Goal: Task Accomplishment & Management: Complete application form

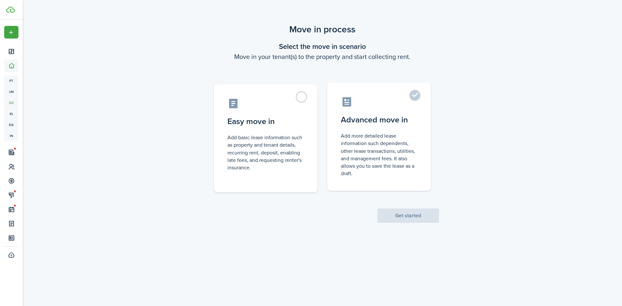
click at [408, 164] on control-radio-card-description "Add more detailed lease information such dependents, other lease transactions, …" at bounding box center [379, 154] width 77 height 45
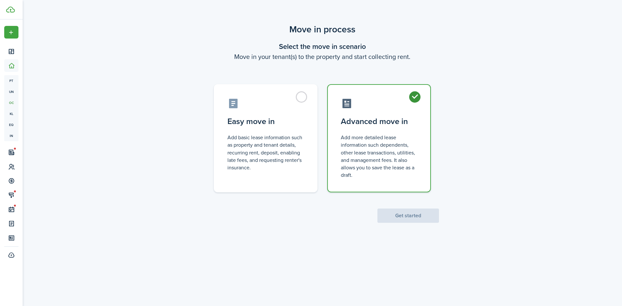
radio input "true"
click at [421, 218] on button "Get started" at bounding box center [409, 216] width 62 height 14
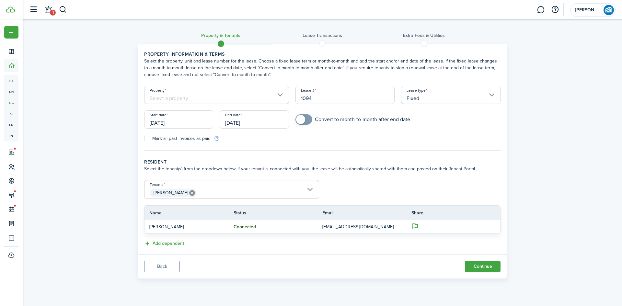
click at [243, 89] on input "Property" at bounding box center [216, 95] width 145 height 18
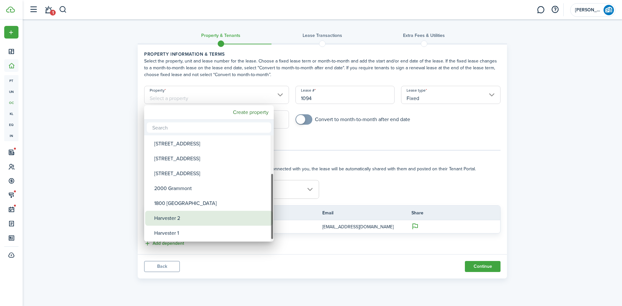
click at [195, 219] on div "Harvester 2" at bounding box center [211, 218] width 115 height 15
type input "Harvester 2"
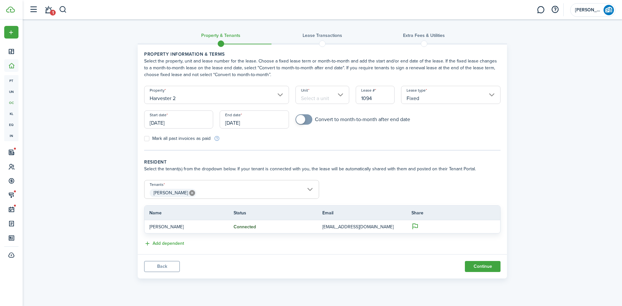
click at [312, 93] on input "Unit" at bounding box center [323, 95] width 54 height 18
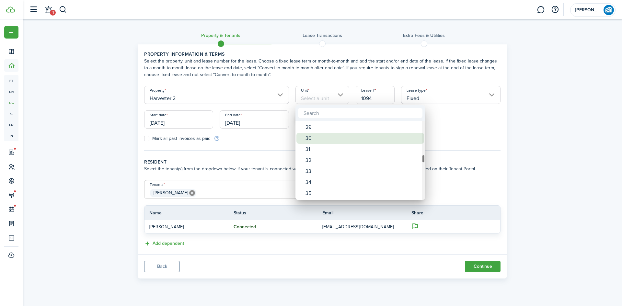
click at [326, 137] on div "30" at bounding box center [363, 138] width 115 height 11
type input "30"
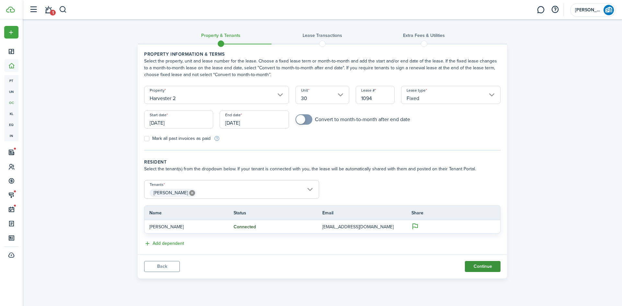
click at [491, 267] on button "Continue" at bounding box center [483, 266] width 36 height 11
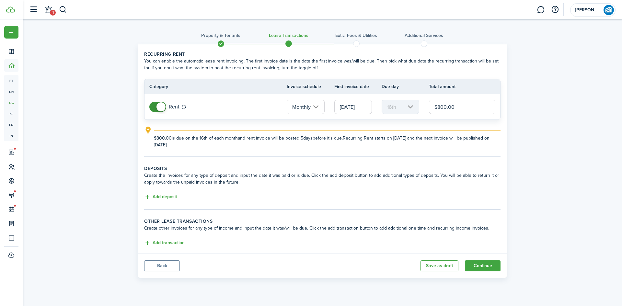
click at [443, 105] on input "$800.00" at bounding box center [462, 107] width 66 height 14
type input "$850.00"
click at [490, 268] on button "Continue" at bounding box center [483, 266] width 36 height 11
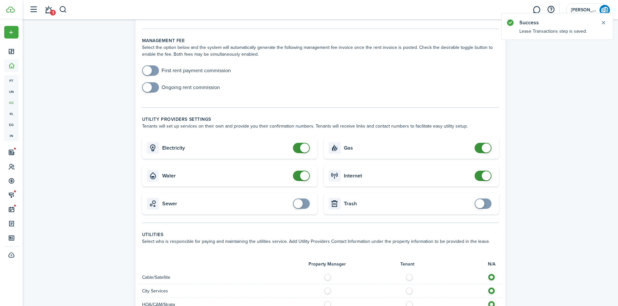
scroll to position [292, 0]
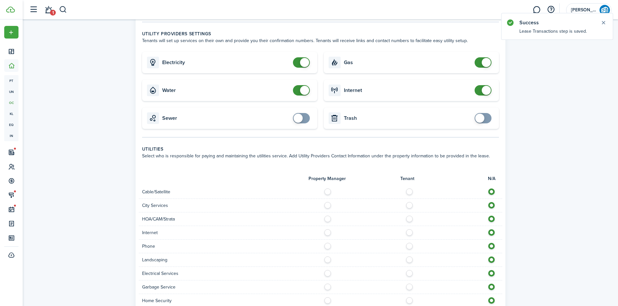
click at [410, 189] on label at bounding box center [410, 190] width 11 height 3
radio input "true"
click at [409, 202] on label at bounding box center [410, 203] width 11 height 3
radio input "true"
click at [408, 230] on label at bounding box center [410, 231] width 11 height 3
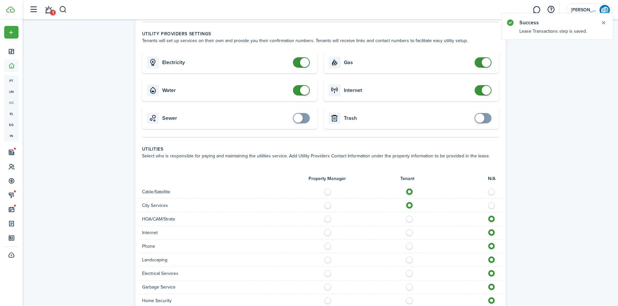
radio input "true"
click at [411, 243] on label at bounding box center [410, 244] width 11 height 3
radio input "true"
click at [409, 270] on label at bounding box center [410, 271] width 11 height 3
radio input "true"
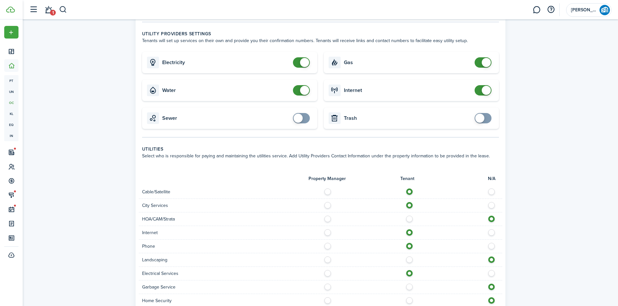
click at [409, 284] on label at bounding box center [410, 285] width 11 height 3
radio input "true"
click at [407, 298] on label at bounding box center [410, 299] width 11 height 3
radio input "true"
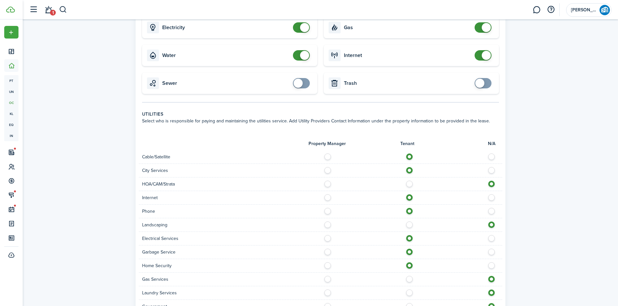
scroll to position [421, 0]
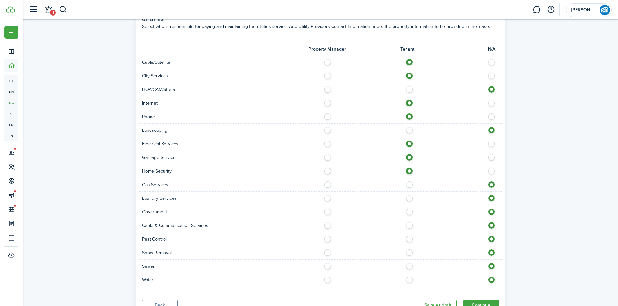
click at [408, 192] on div "Laundry Services" at bounding box center [320, 199] width 363 height 14
click at [408, 222] on label at bounding box center [410, 223] width 11 height 3
radio input "true"
click at [408, 236] on label at bounding box center [410, 237] width 11 height 3
radio input "true"
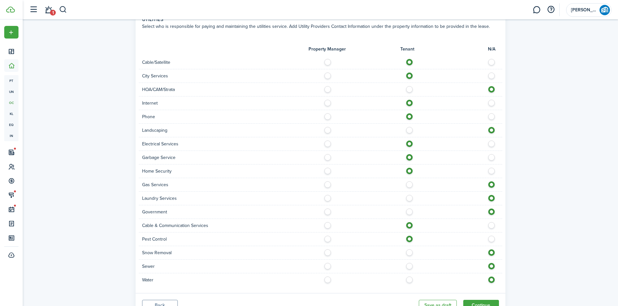
click at [406, 263] on label at bounding box center [410, 264] width 11 height 3
radio input "true"
click at [412, 277] on label at bounding box center [410, 278] width 11 height 3
radio input "true"
click at [478, 300] on button "Continue" at bounding box center [481, 305] width 36 height 11
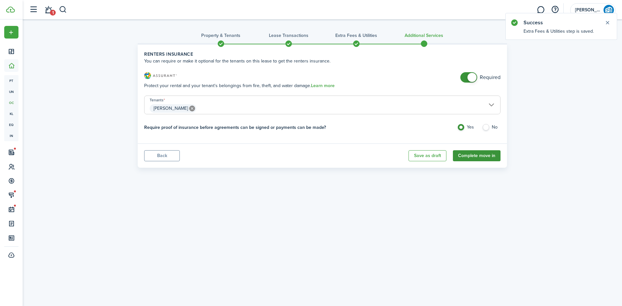
click at [480, 155] on button "Complete move in" at bounding box center [477, 155] width 48 height 11
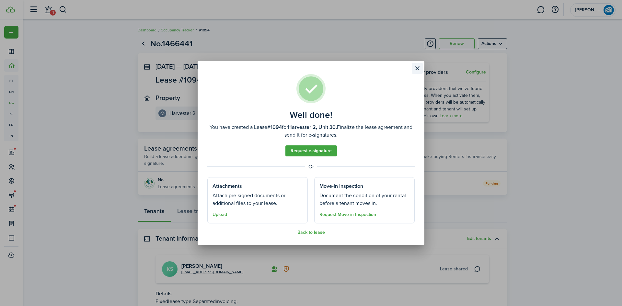
click at [416, 66] on button "Close modal" at bounding box center [417, 68] width 11 height 11
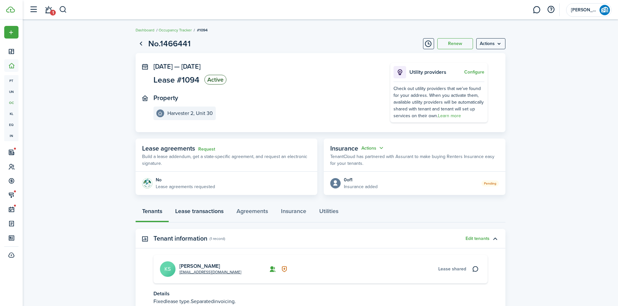
click at [209, 215] on link "Lease transactions" at bounding box center [199, 212] width 61 height 19
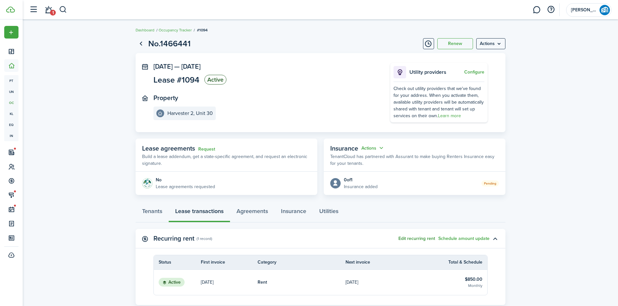
click at [420, 236] on button "Edit recurring rent" at bounding box center [416, 238] width 37 height 5
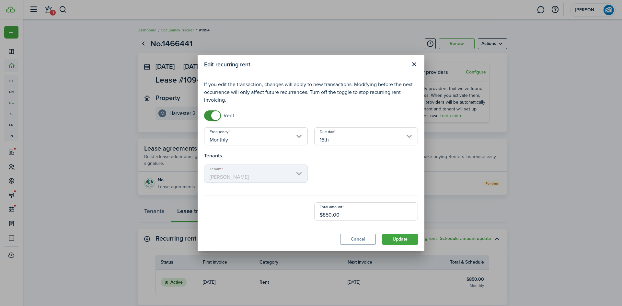
click at [385, 136] on input "16th" at bounding box center [366, 136] width 104 height 18
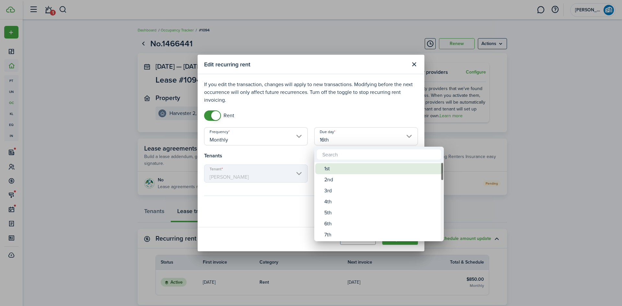
click at [332, 172] on div "1st" at bounding box center [382, 168] width 115 height 11
type input "1st"
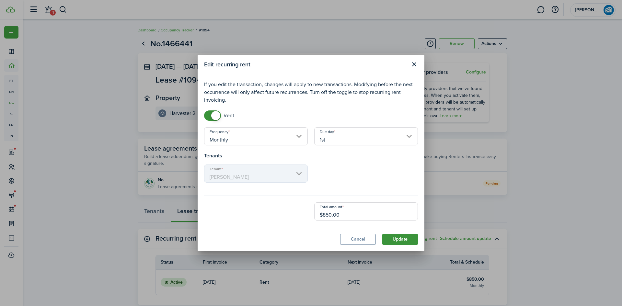
click at [404, 239] on button "Update" at bounding box center [401, 239] width 36 height 11
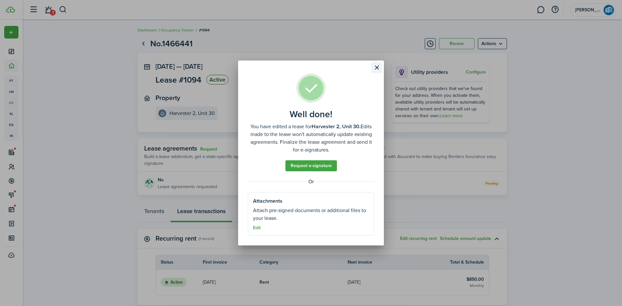
click at [380, 69] on button "Close modal" at bounding box center [377, 67] width 11 height 11
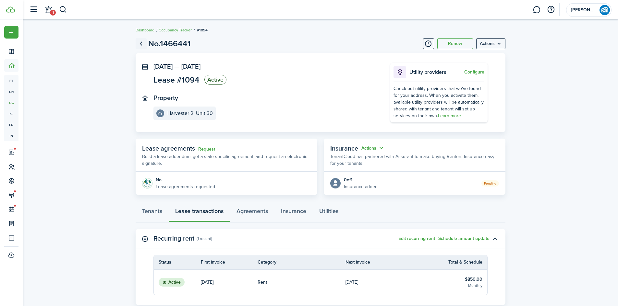
click at [139, 42] on link "Go back" at bounding box center [141, 43] width 11 height 11
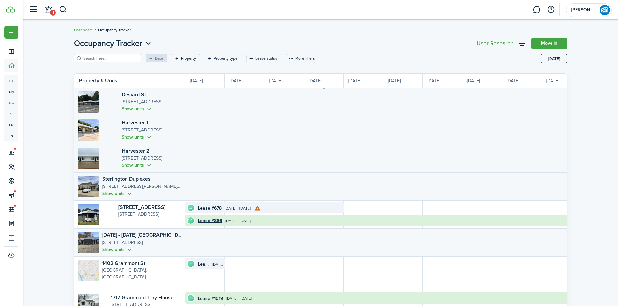
scroll to position [0, 119]
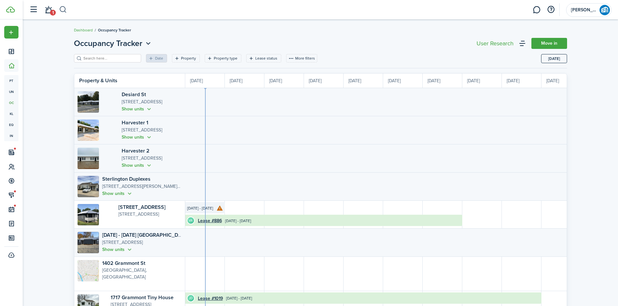
click at [61, 7] on button "button" at bounding box center [63, 9] width 8 height 11
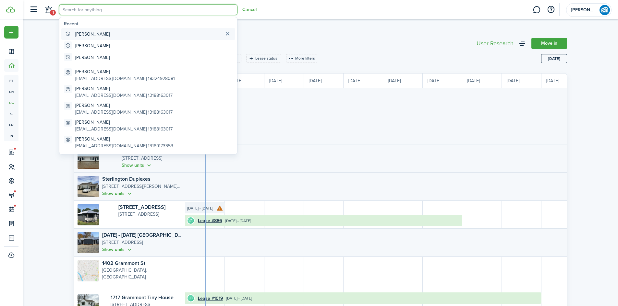
click at [79, 33] on global-search-item-title "[PERSON_NAME]" at bounding box center [92, 34] width 34 height 7
type input "[PERSON_NAME]"
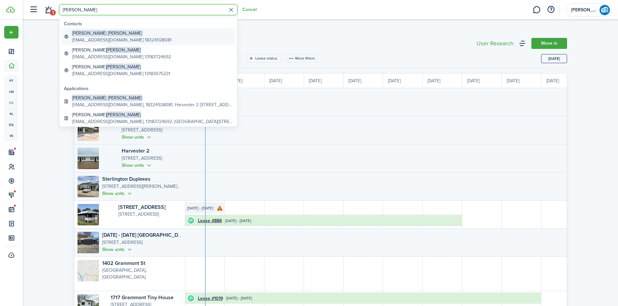
click at [98, 38] on global-search-item-description "[EMAIL_ADDRESS][DOMAIN_NAME] 18324928081" at bounding box center [122, 40] width 100 height 7
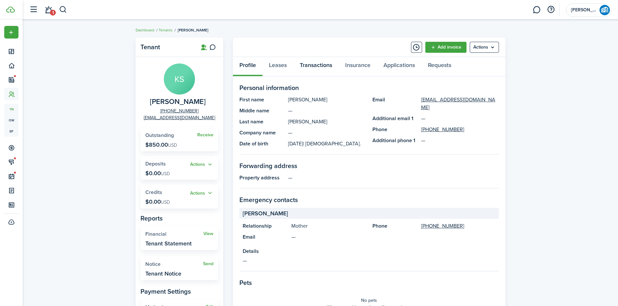
click at [312, 66] on link "Transactions" at bounding box center [315, 66] width 45 height 19
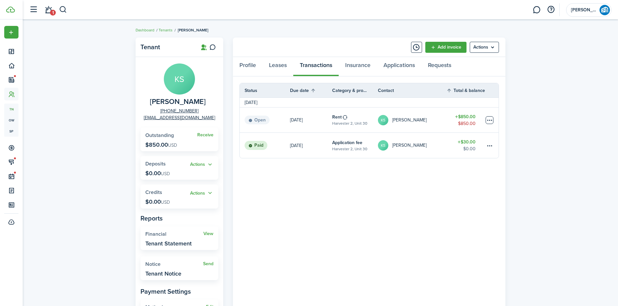
click at [487, 117] on table-menu-btn-icon at bounding box center [489, 120] width 8 height 8
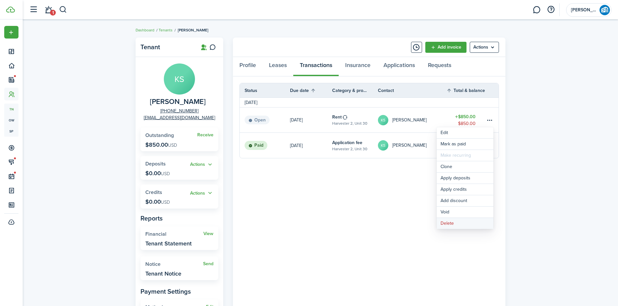
click at [474, 223] on button "Delete" at bounding box center [464, 223] width 57 height 11
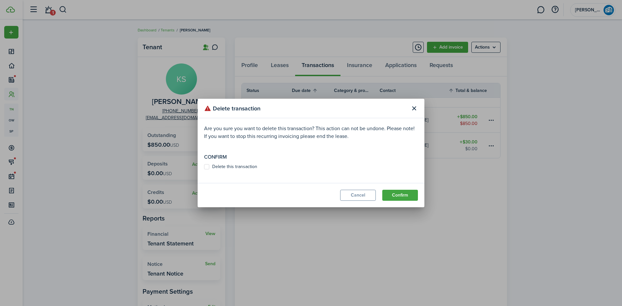
click at [208, 166] on label "Delete this transaction" at bounding box center [230, 166] width 53 height 5
click at [204, 167] on input "Delete this transaction" at bounding box center [204, 167] width 0 height 0
checkbox input "true"
click at [410, 196] on button "Confirm" at bounding box center [401, 195] width 36 height 11
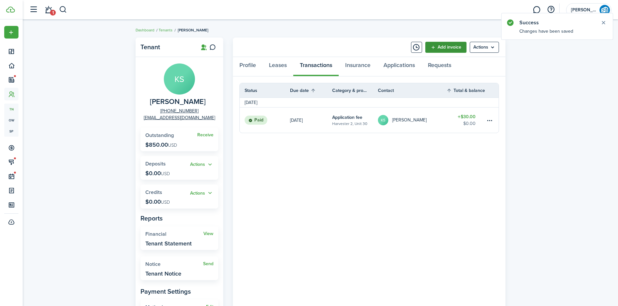
click at [444, 47] on link "Add invoice" at bounding box center [445, 47] width 41 height 11
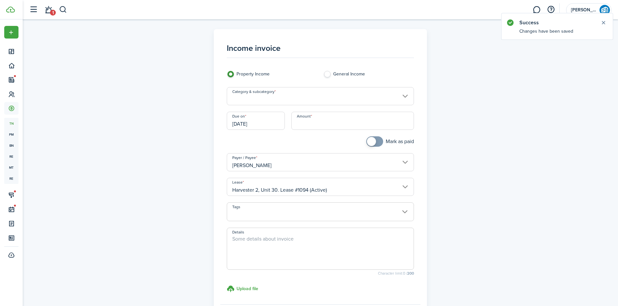
click at [284, 92] on input "Category & subcategory" at bounding box center [320, 96] width 187 height 18
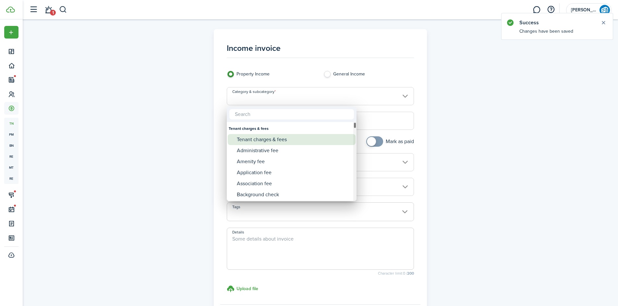
click at [314, 140] on div "Tenant charges & fees" at bounding box center [294, 139] width 115 height 11
type input "Tenant charges & fees"
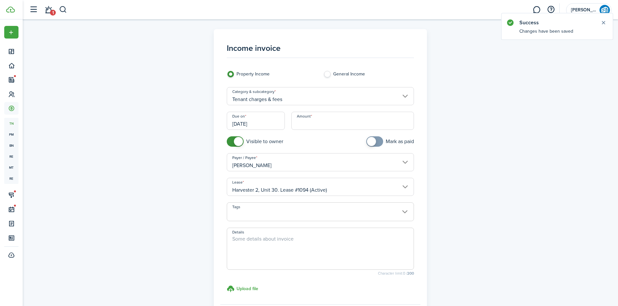
click at [331, 119] on input "Amount" at bounding box center [352, 121] width 123 height 18
type input "$396.00"
click at [271, 258] on textarea "Details" at bounding box center [320, 250] width 186 height 31
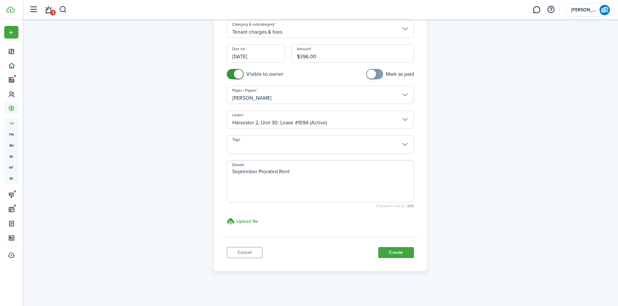
scroll to position [70, 0]
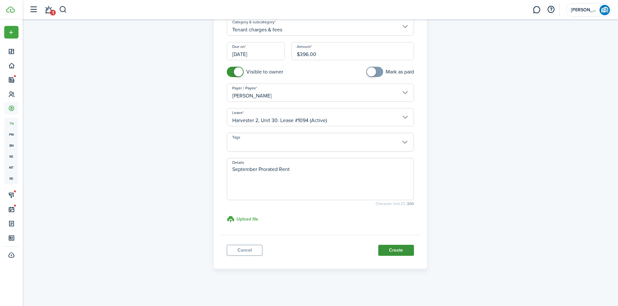
type textarea "September Prorated Rent"
click at [393, 250] on button "Create" at bounding box center [396, 250] width 36 height 11
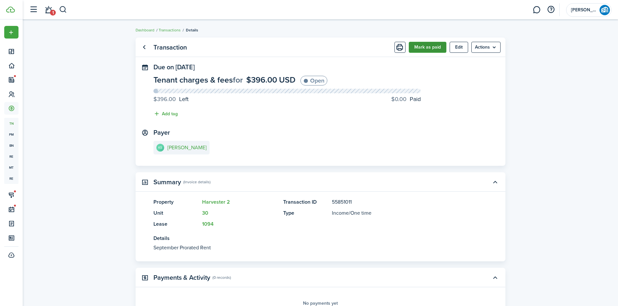
click at [430, 49] on button "Mark as paid" at bounding box center [427, 47] width 38 height 11
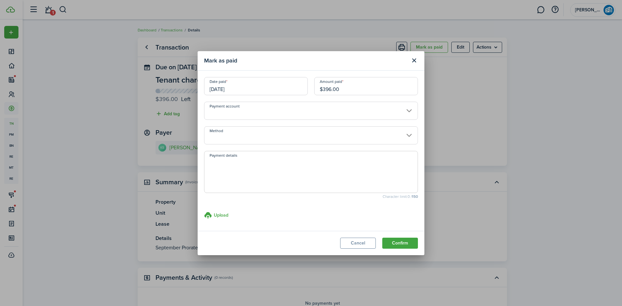
click at [332, 89] on input "$396.00" at bounding box center [366, 86] width 104 height 18
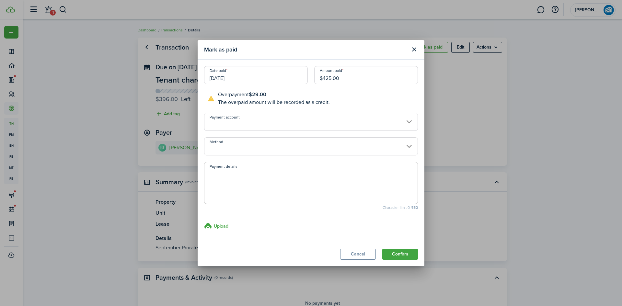
click at [326, 126] on input "Payment account" at bounding box center [311, 122] width 214 height 18
type input "$425.00"
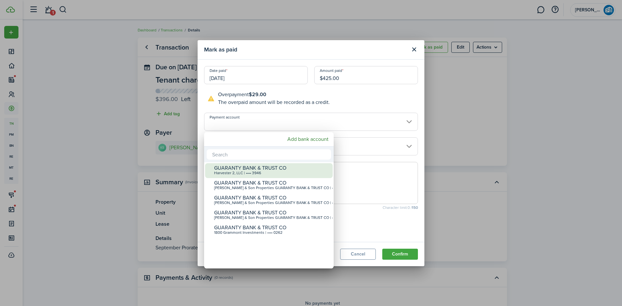
click at [297, 166] on div "GUARANTY BANK & TRUST CO" at bounding box center [271, 168] width 115 height 6
type input "•••• •••• •••• 3946"
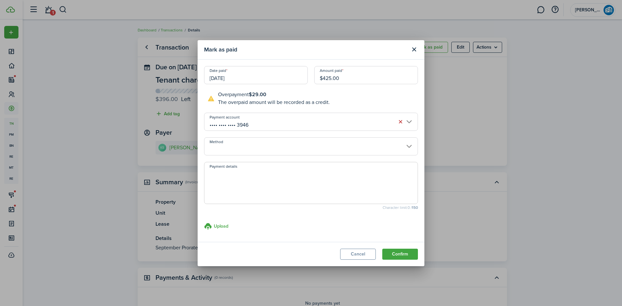
click at [276, 144] on input "Method" at bounding box center [311, 146] width 214 height 18
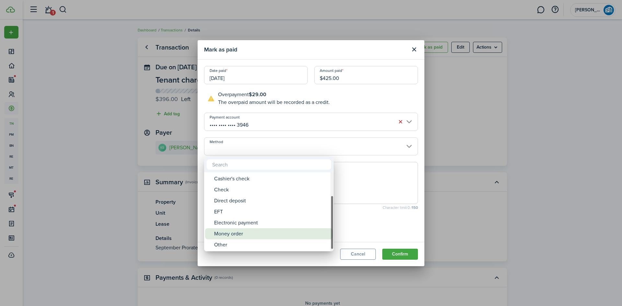
click at [262, 233] on div "Money order" at bounding box center [271, 234] width 115 height 11
type input "Money order"
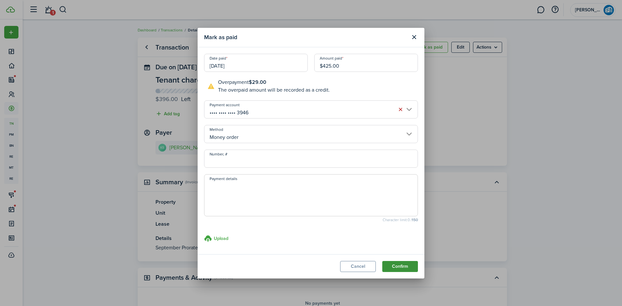
click at [408, 268] on button "Confirm" at bounding box center [401, 266] width 36 height 11
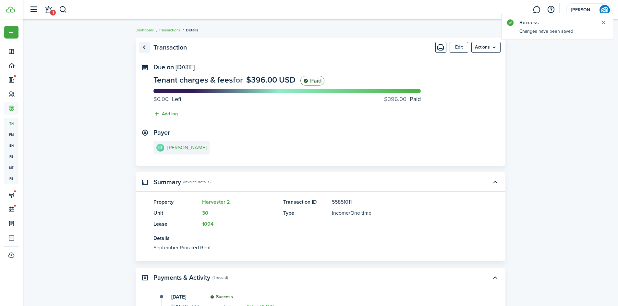
click at [147, 46] on link "Go back" at bounding box center [144, 47] width 11 height 11
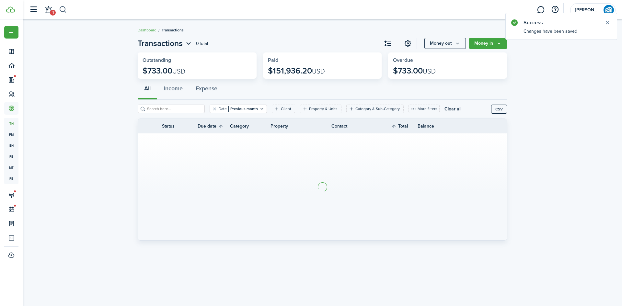
click at [64, 11] on button "button" at bounding box center [63, 9] width 8 height 11
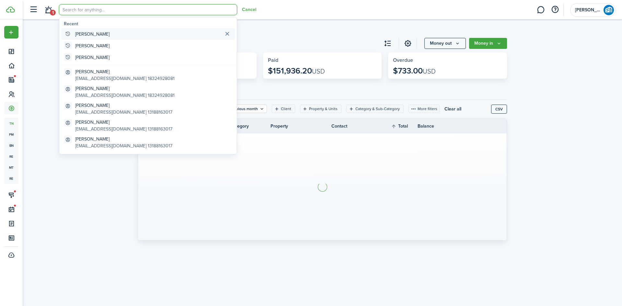
click at [86, 30] on global-search-item "[PERSON_NAME]" at bounding box center [148, 34] width 174 height 12
type input "[PERSON_NAME]"
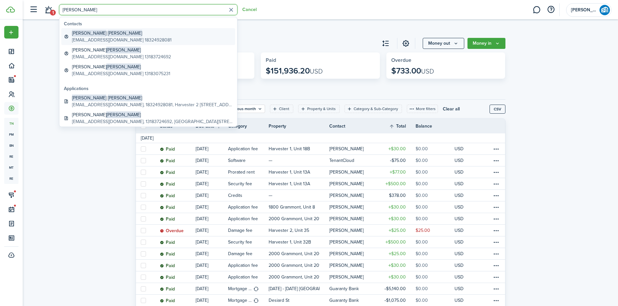
click at [112, 36] on global-search-item-title "[PERSON_NAME]" at bounding box center [122, 33] width 100 height 7
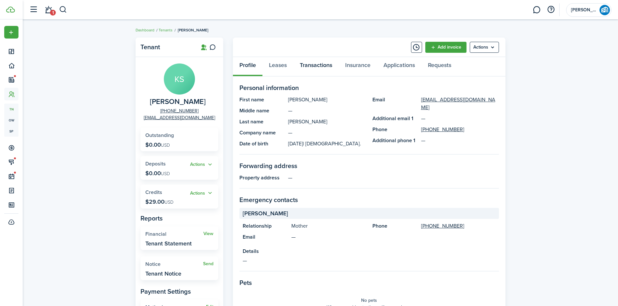
click at [323, 65] on link "Transactions" at bounding box center [315, 66] width 45 height 19
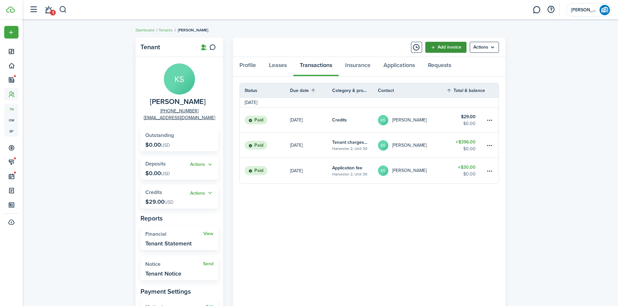
click at [439, 46] on link "Add invoice" at bounding box center [445, 47] width 41 height 11
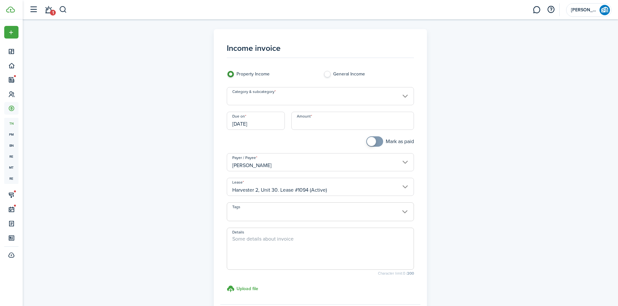
click at [343, 96] on input "Category & subcategory" at bounding box center [320, 96] width 187 height 18
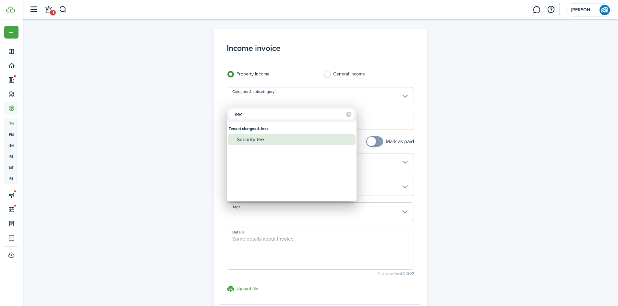
type input "sec"
click at [258, 139] on div "Security fee" at bounding box center [294, 139] width 115 height 11
type input "Tenant charges & fees / Security fee"
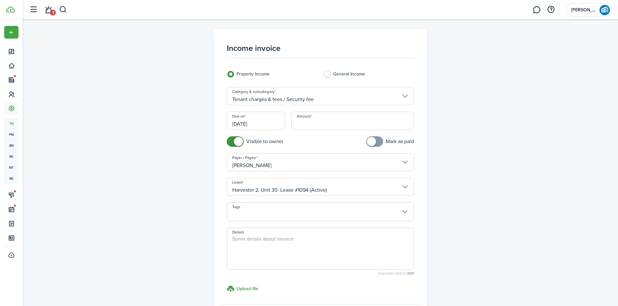
click at [339, 129] on input "Amount" at bounding box center [352, 121] width 123 height 18
type input "$500.00"
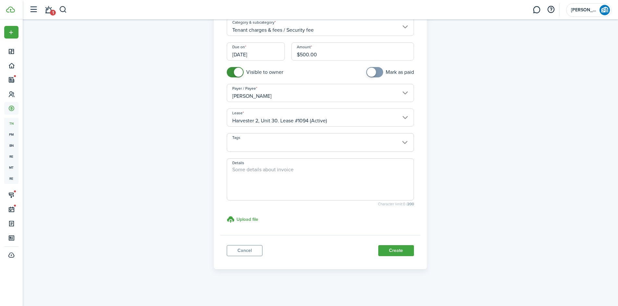
scroll to position [70, 0]
click at [404, 250] on button "Create" at bounding box center [396, 250] width 36 height 11
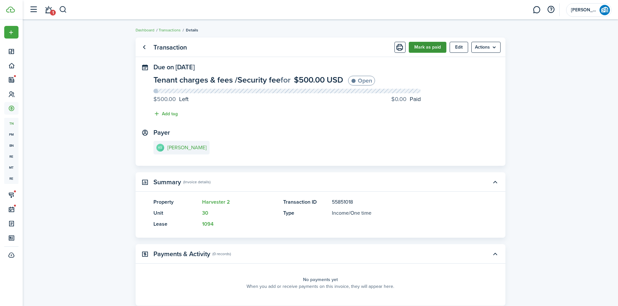
click at [432, 43] on button "Mark as paid" at bounding box center [427, 47] width 38 height 11
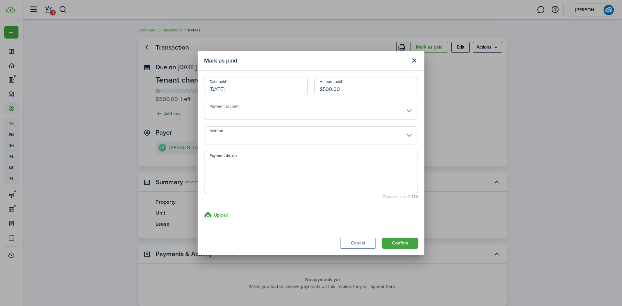
click at [294, 117] on input "Payment account" at bounding box center [311, 111] width 214 height 18
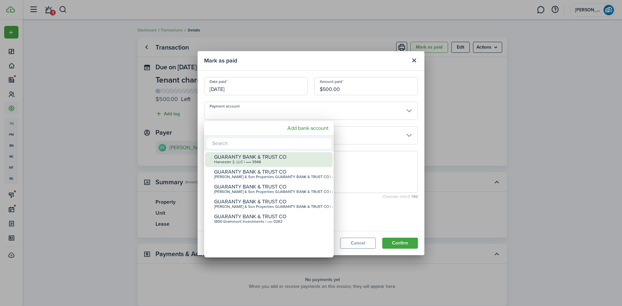
click at [276, 160] on div "GUARANTY BANK & TRUST CO" at bounding box center [271, 157] width 115 height 6
type input "•••• •••• •••• 3946"
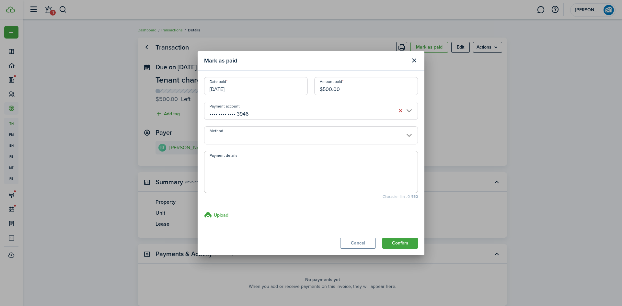
click at [320, 132] on input "Method" at bounding box center [311, 135] width 214 height 18
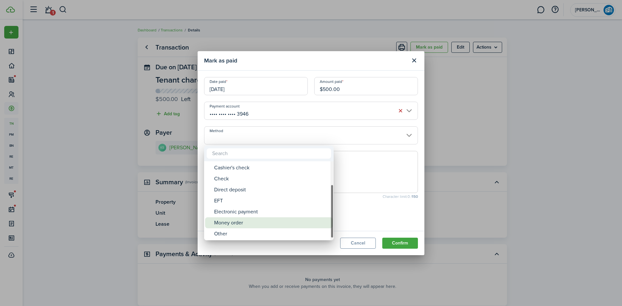
click at [241, 223] on div "Money order" at bounding box center [271, 223] width 115 height 11
type input "Money order"
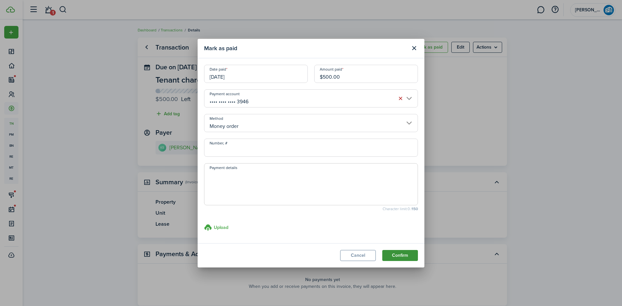
click at [407, 254] on button "Confirm" at bounding box center [401, 255] width 36 height 11
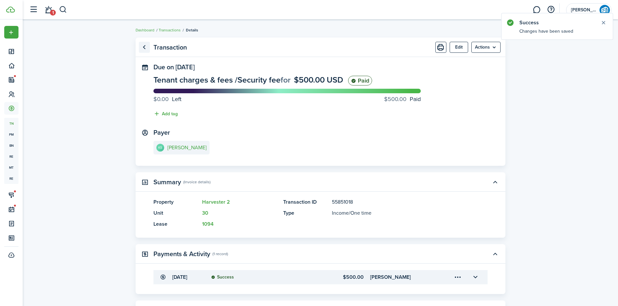
click at [142, 45] on link "Go back" at bounding box center [144, 47] width 11 height 11
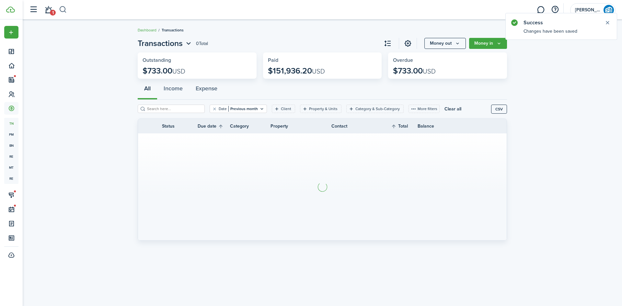
click at [64, 8] on button "button" at bounding box center [63, 9] width 8 height 11
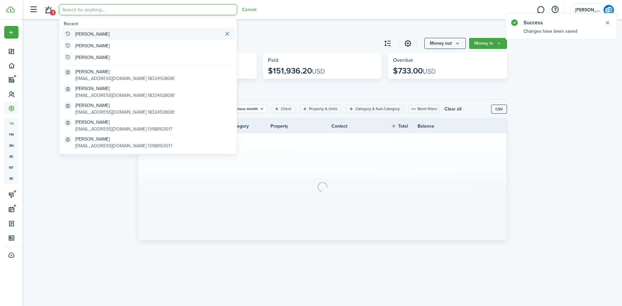
click at [89, 38] on global-search-item "[PERSON_NAME]" at bounding box center [148, 34] width 174 height 12
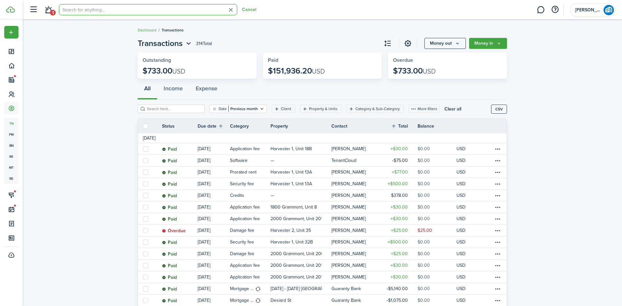
type input "[PERSON_NAME]"
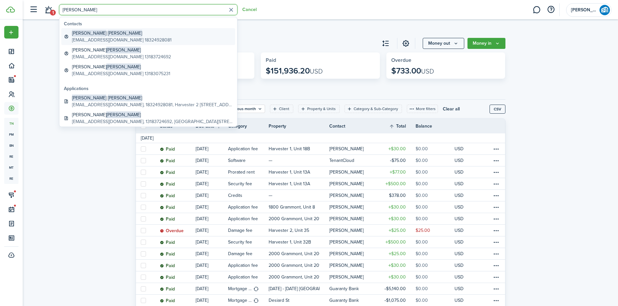
click at [100, 37] on div "[PERSON_NAME] [EMAIL_ADDRESS][DOMAIN_NAME] 18324928081" at bounding box center [122, 37] width 100 height 14
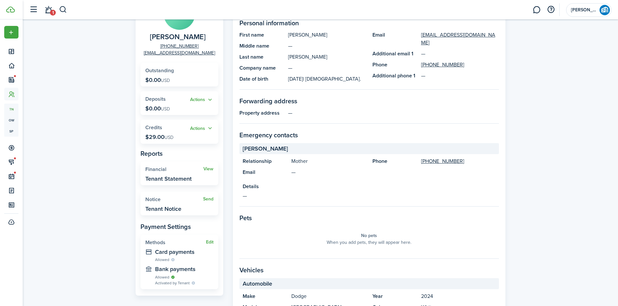
scroll to position [32, 0]
